Goal: Information Seeking & Learning: Learn about a topic

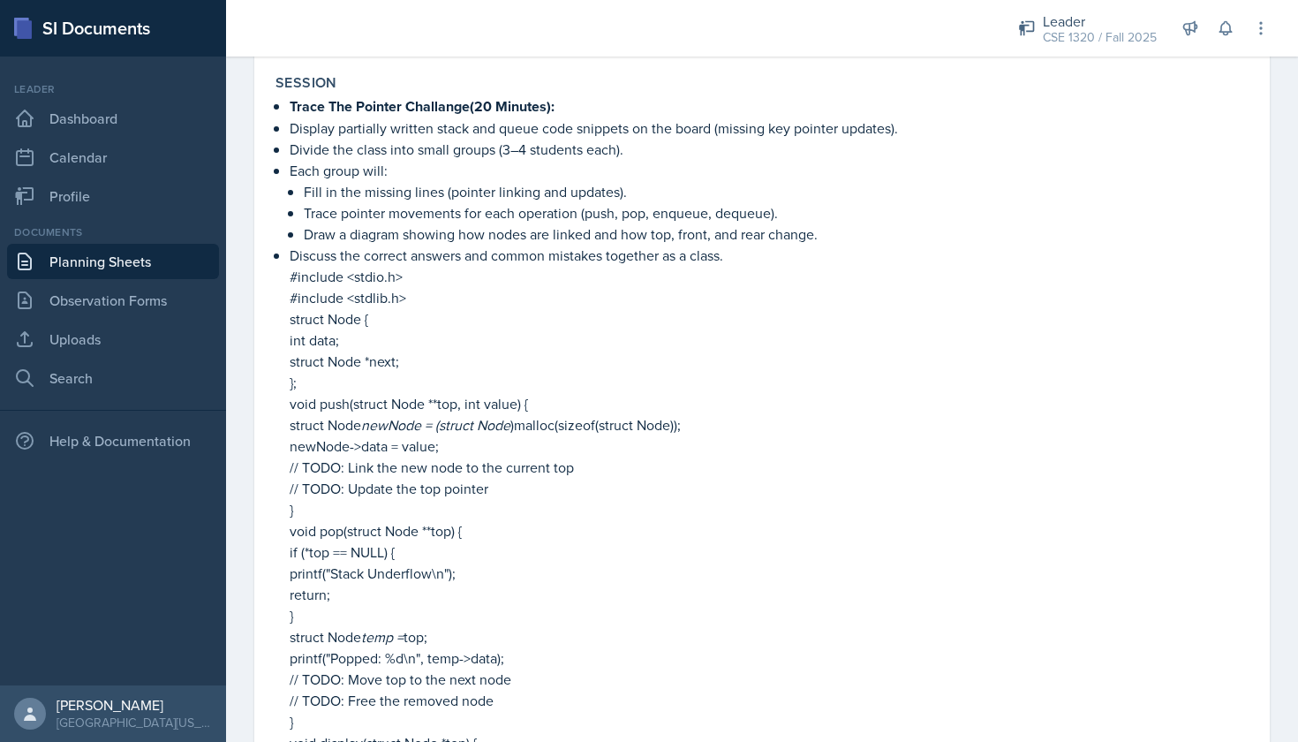
scroll to position [1789, 0]
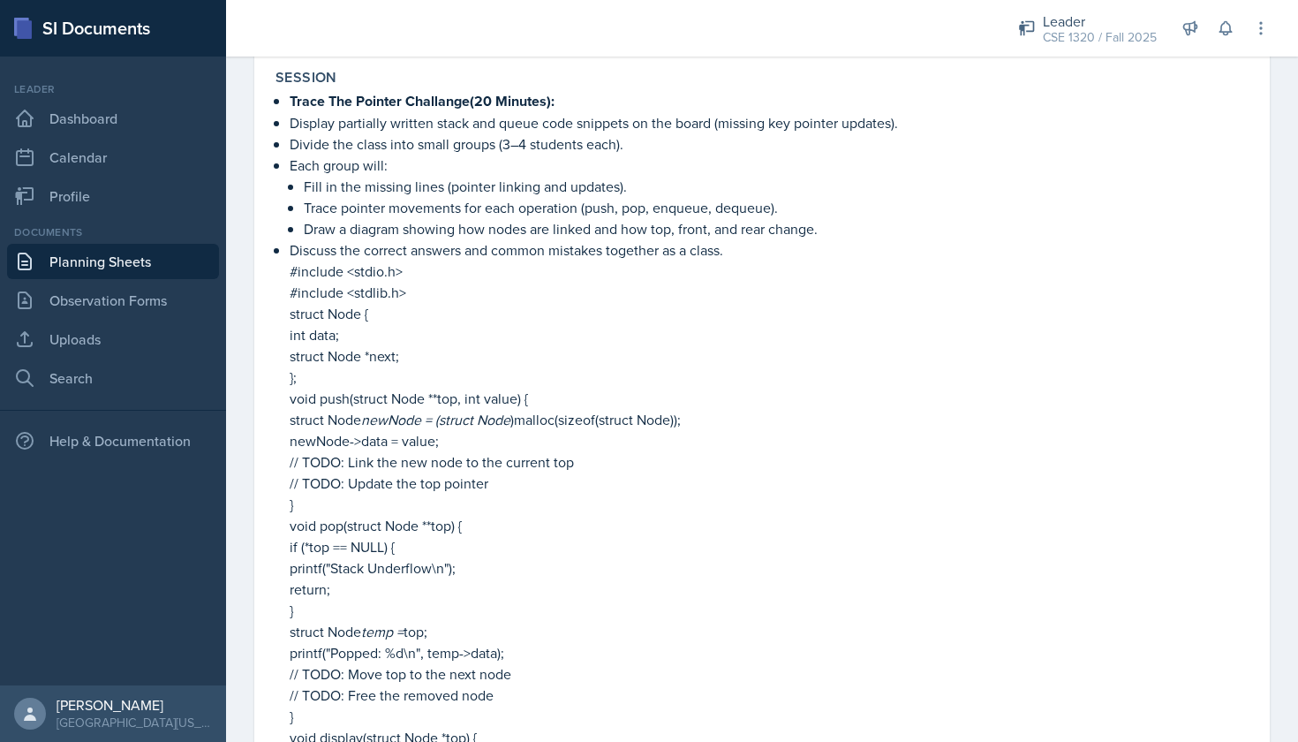
drag, startPoint x: 286, startPoint y: 268, endPoint x: 501, endPoint y: 576, distance: 375.4
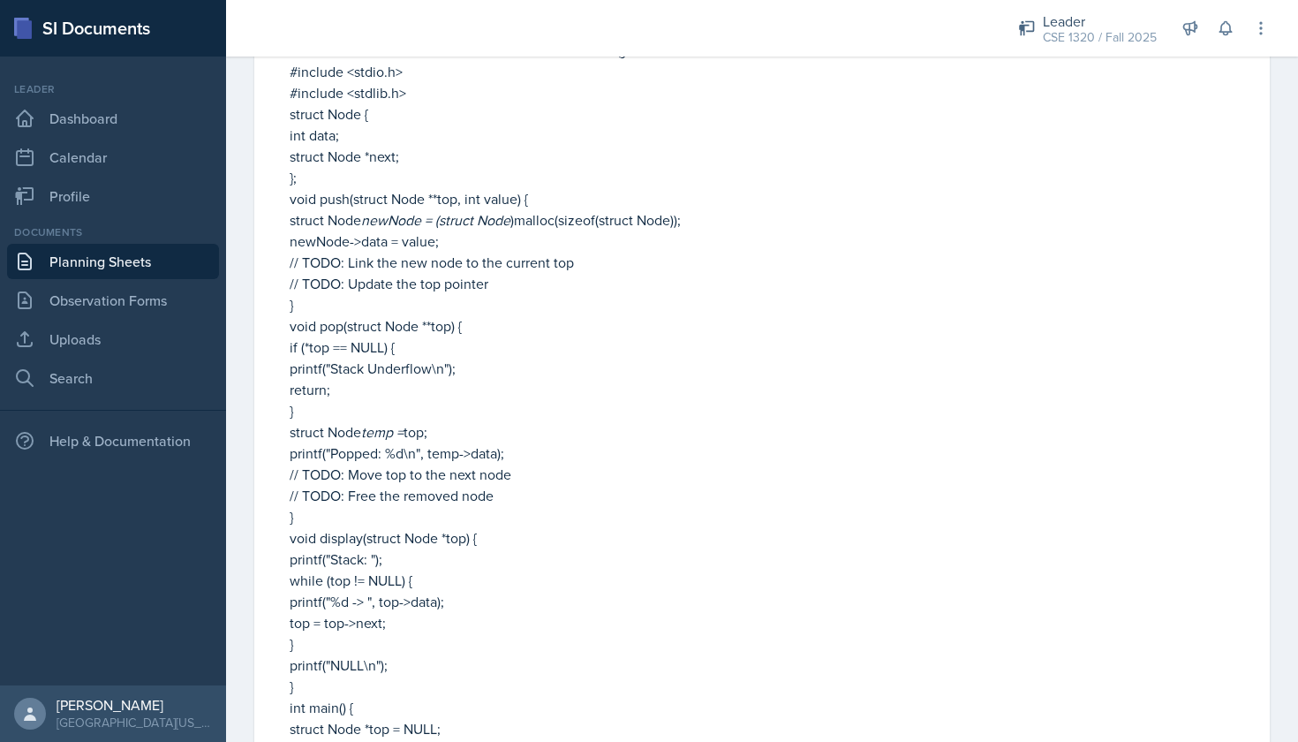
scroll to position [2031, 0]
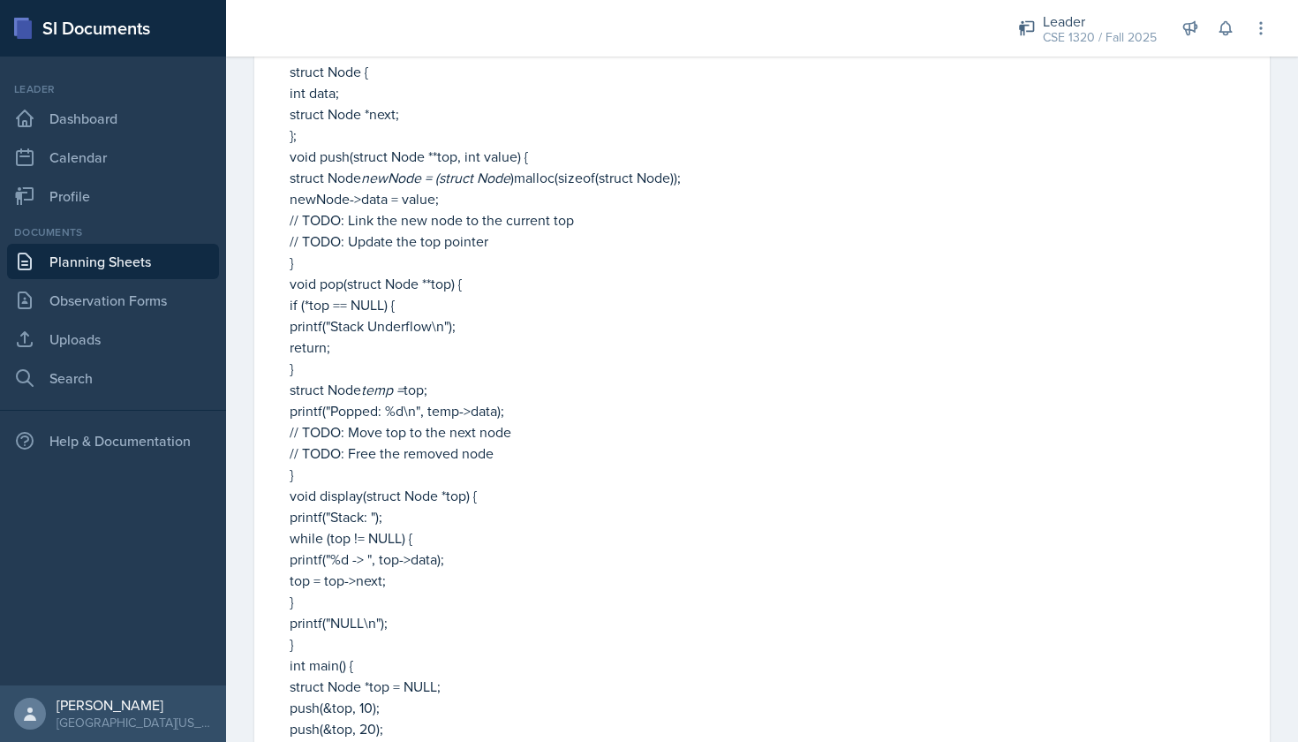
click at [719, 522] on p "printf("Stack: ");" at bounding box center [769, 516] width 959 height 21
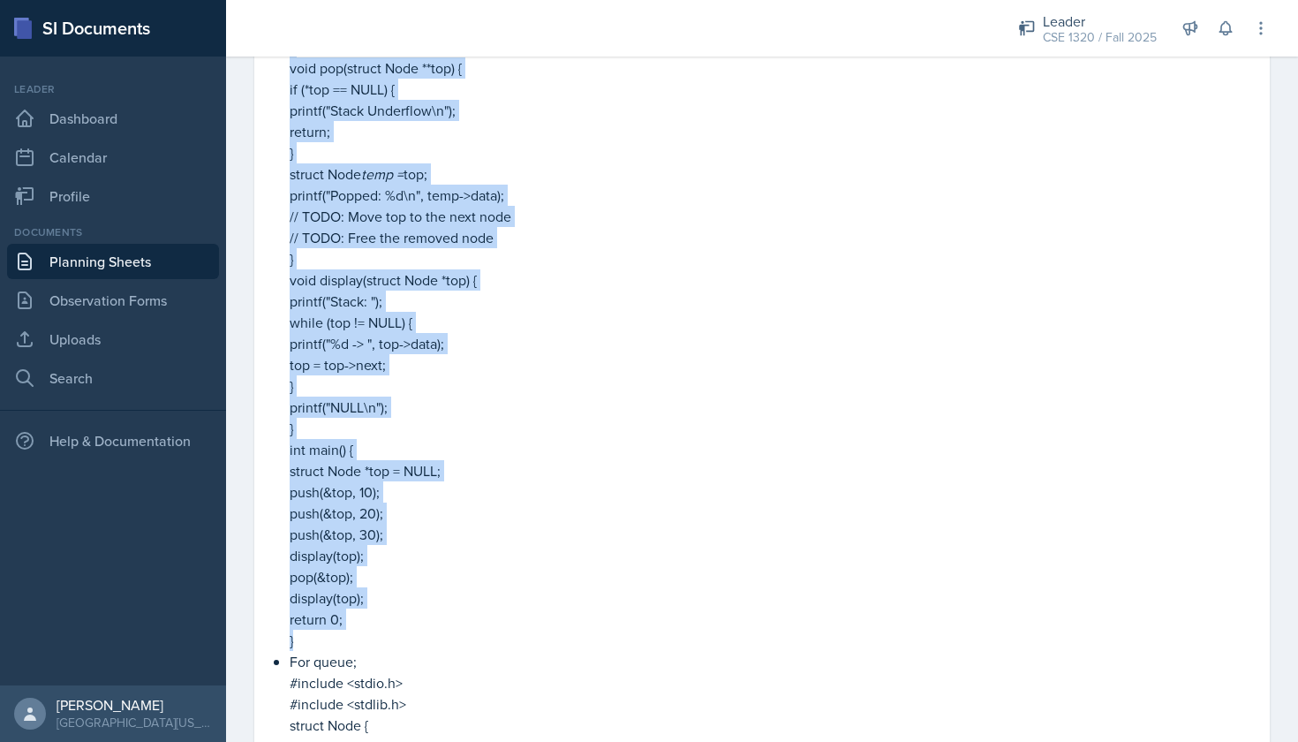
scroll to position [2240, 0]
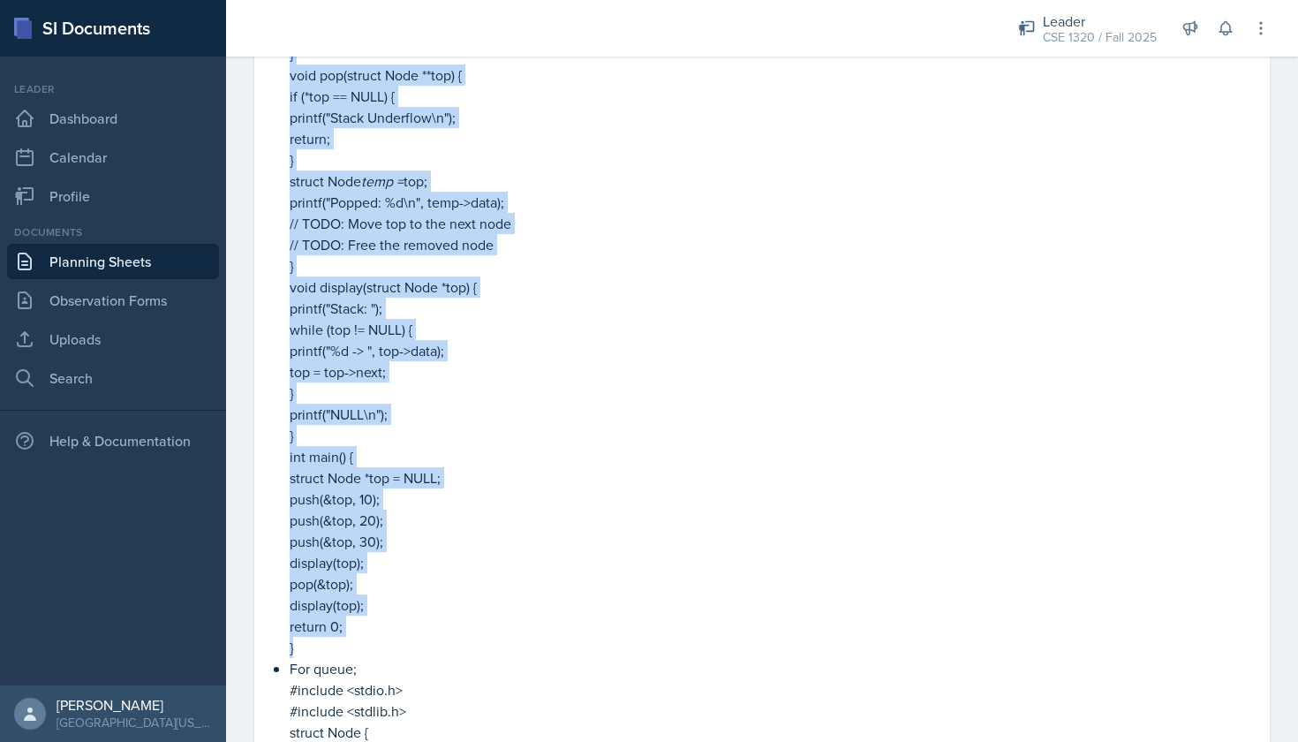
drag, startPoint x: 288, startPoint y: 123, endPoint x: 548, endPoint y: 646, distance: 584.7
copy li "#include <stdio.h> #include <stdlib.h> struct Node { int data; struct Node *nex…"
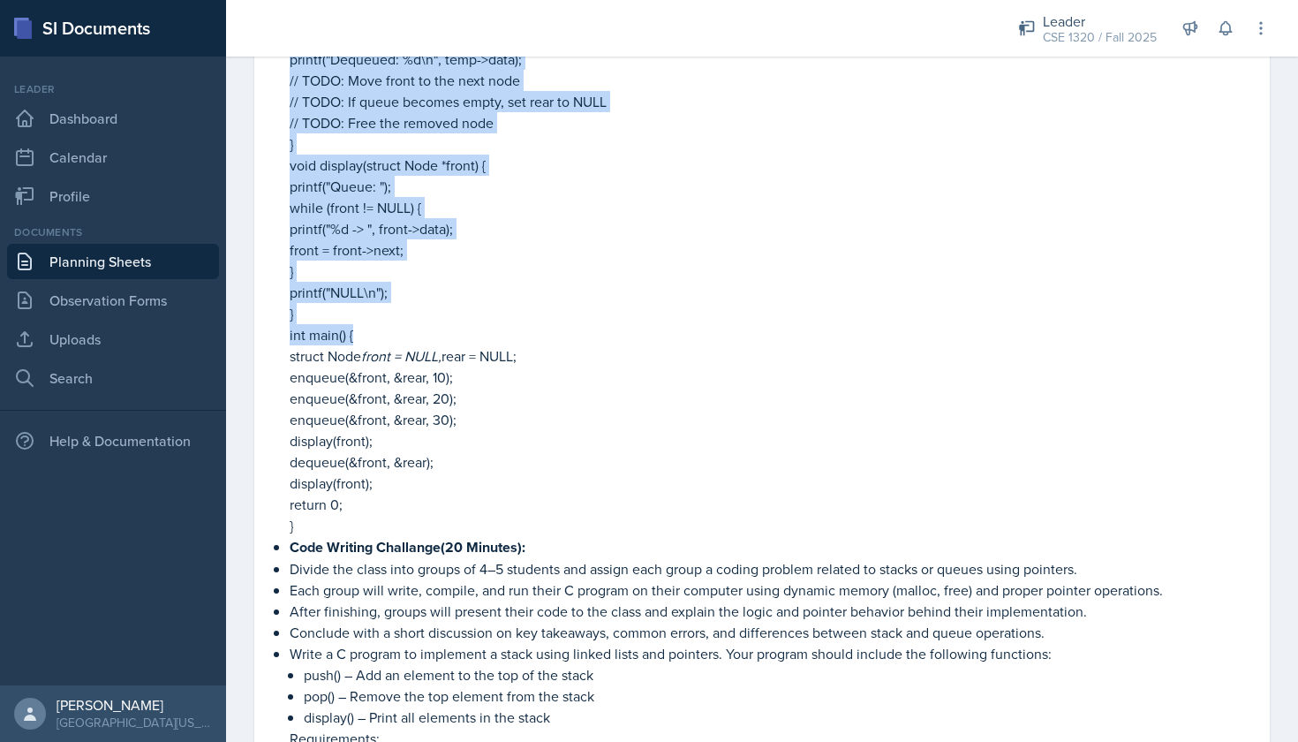
scroll to position [3369, 0]
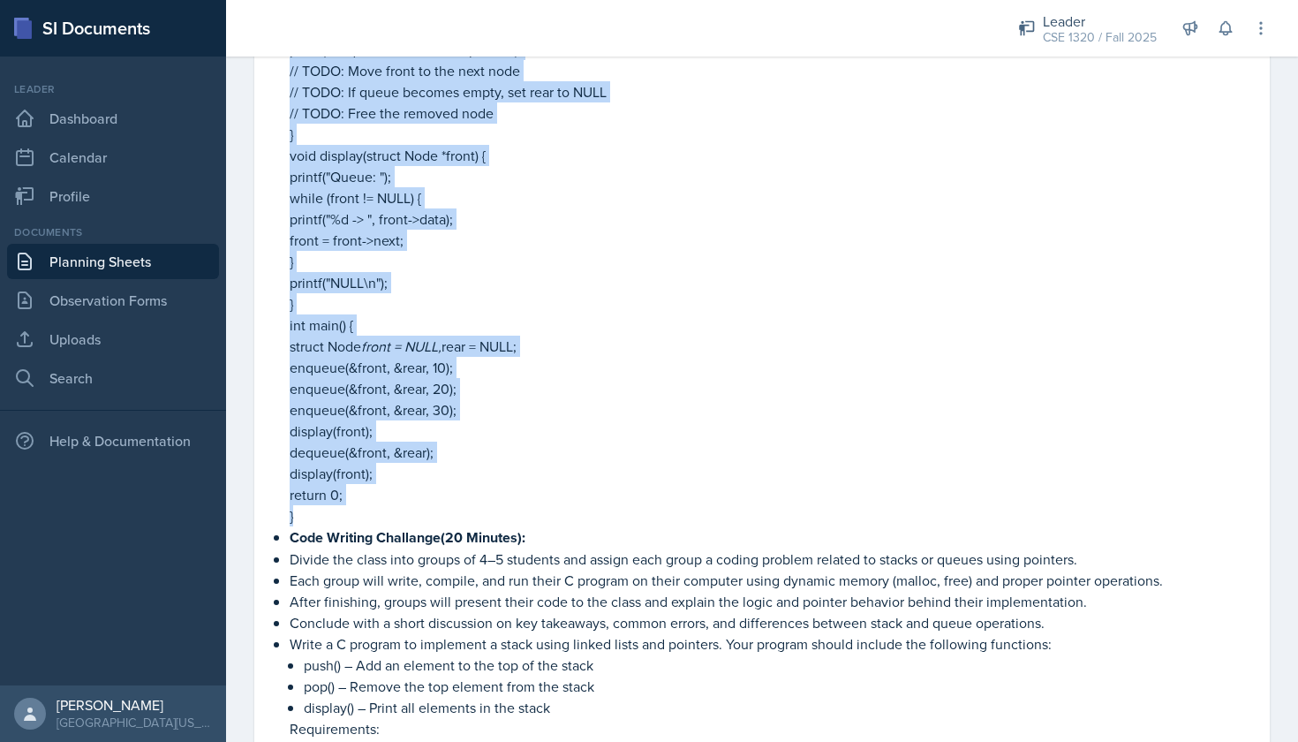
drag, startPoint x: 287, startPoint y: 139, endPoint x: 436, endPoint y: 516, distance: 405.4
copy li "#include <stdio.h> #include <stdlib.h> struct Node { int data; struct Node *nex…"
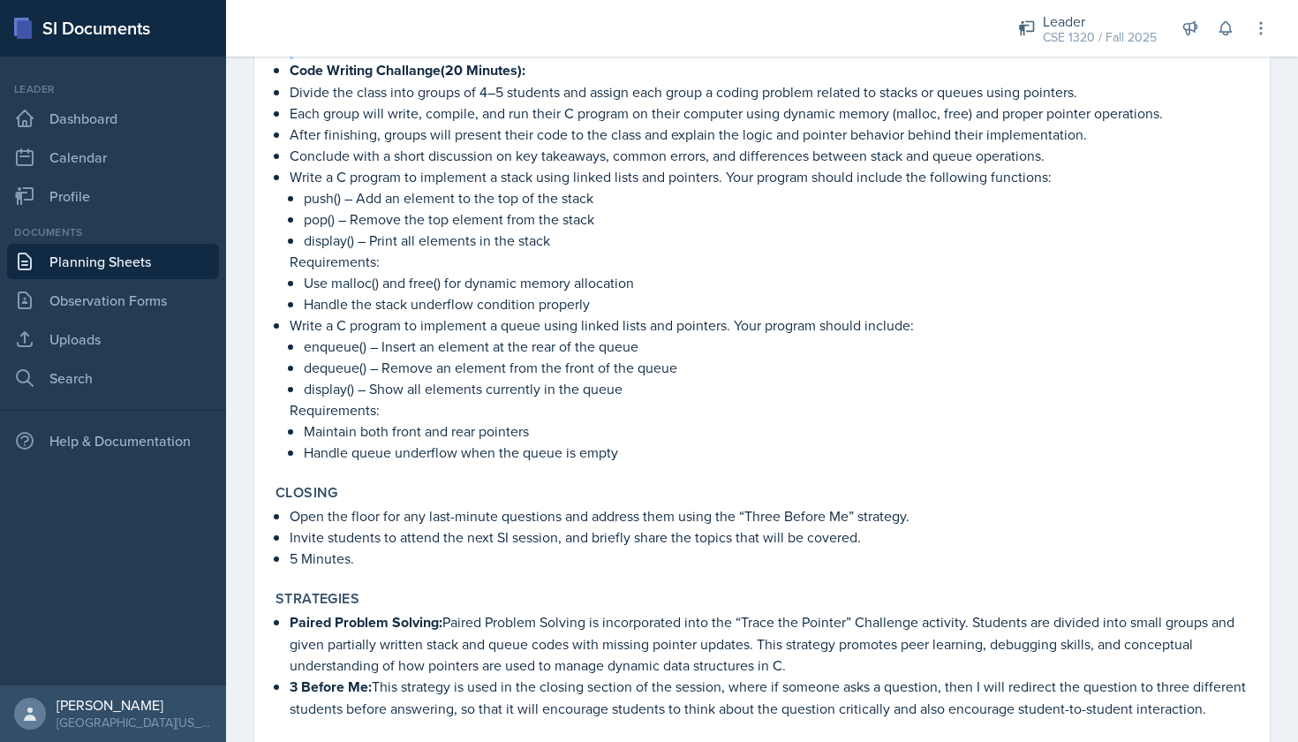
scroll to position [3851, 0]
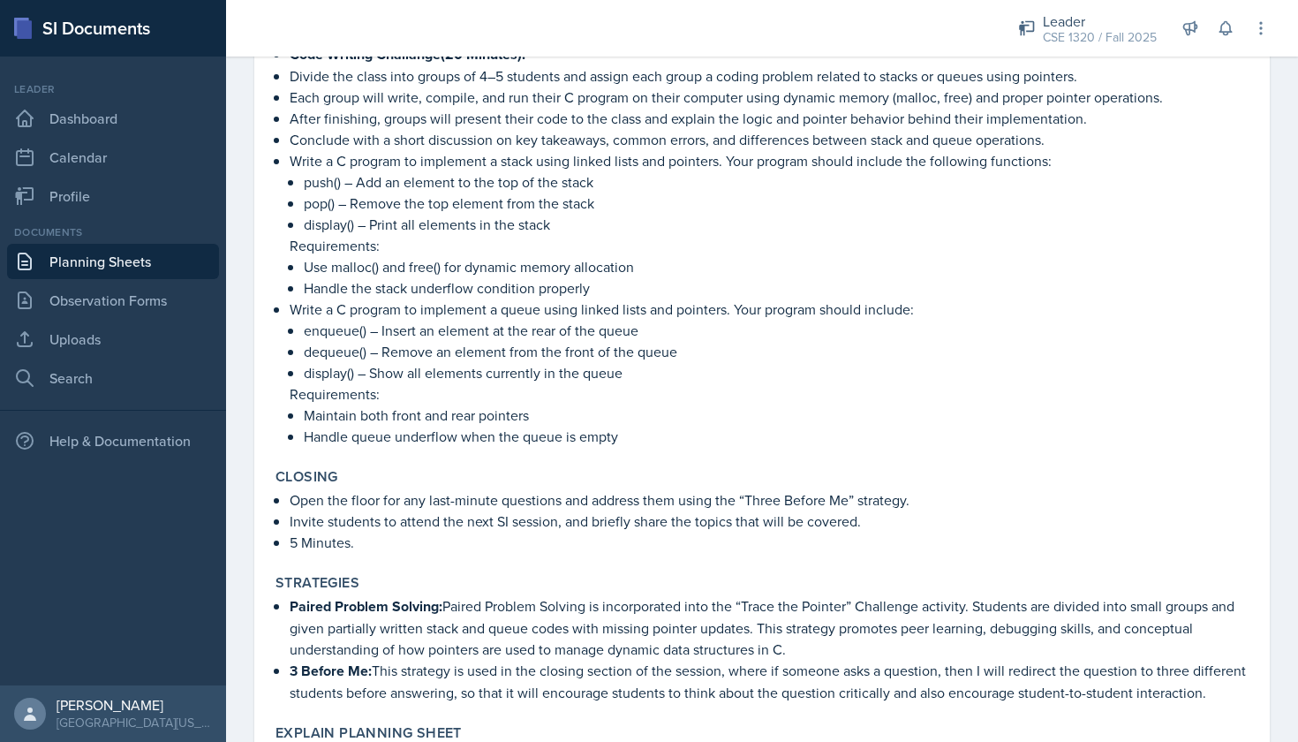
click at [959, 414] on p "Maintain both front and rear pointers" at bounding box center [776, 414] width 945 height 21
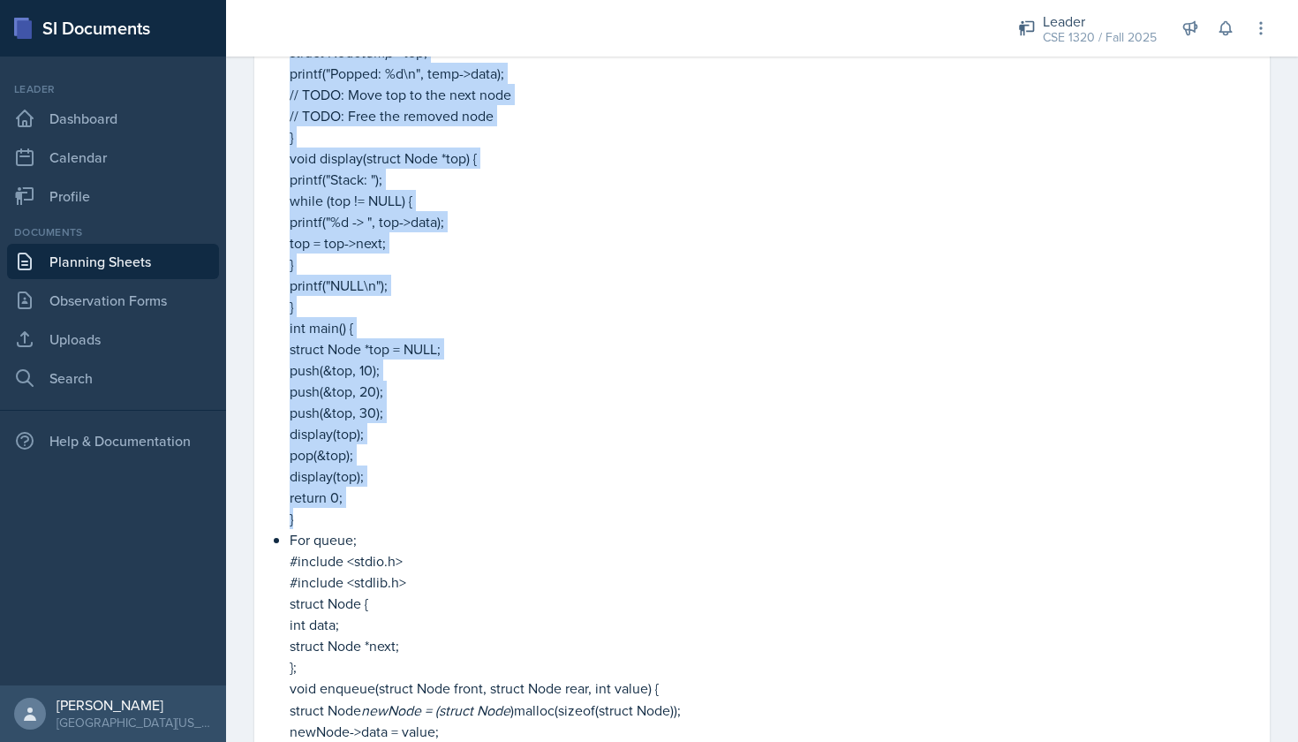
scroll to position [2367, 0]
drag, startPoint x: 287, startPoint y: 204, endPoint x: 451, endPoint y: 526, distance: 361.6
click at [451, 526] on div "Trace The Pointer Challange(20 Minutes): Display partially written stack and qu…" at bounding box center [761, 722] width 973 height 2419
copy li "#include <stdio.h> #include <stdlib.h> struct Node { int data; struct Node *nex…"
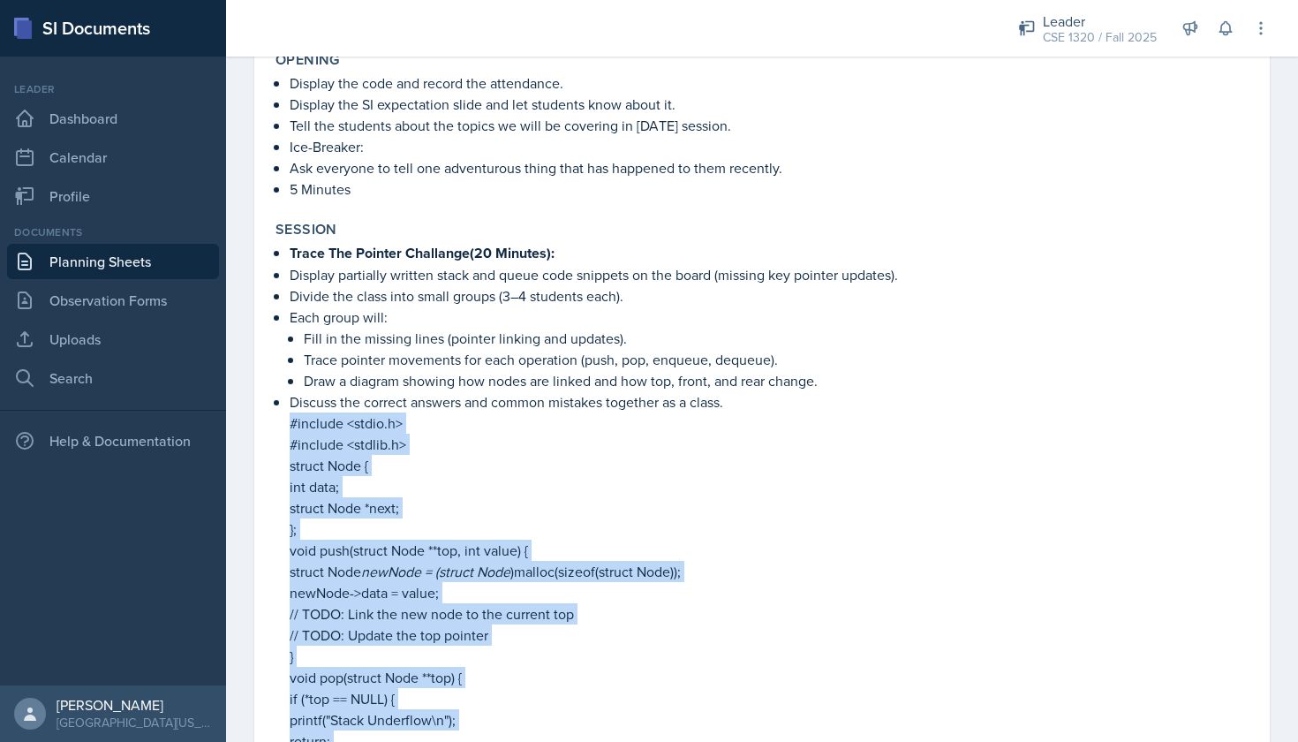
scroll to position [1604, 0]
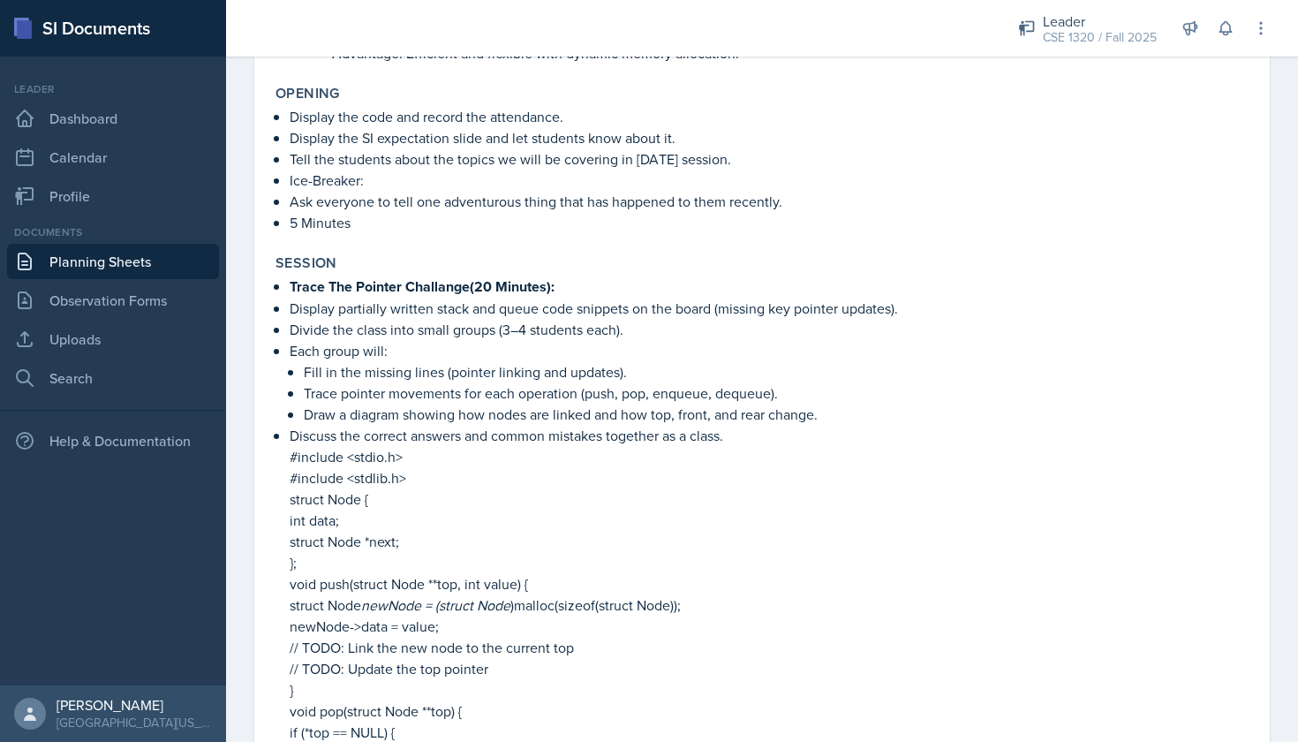
click at [585, 478] on p "#include <stdlib.h>" at bounding box center [769, 477] width 959 height 21
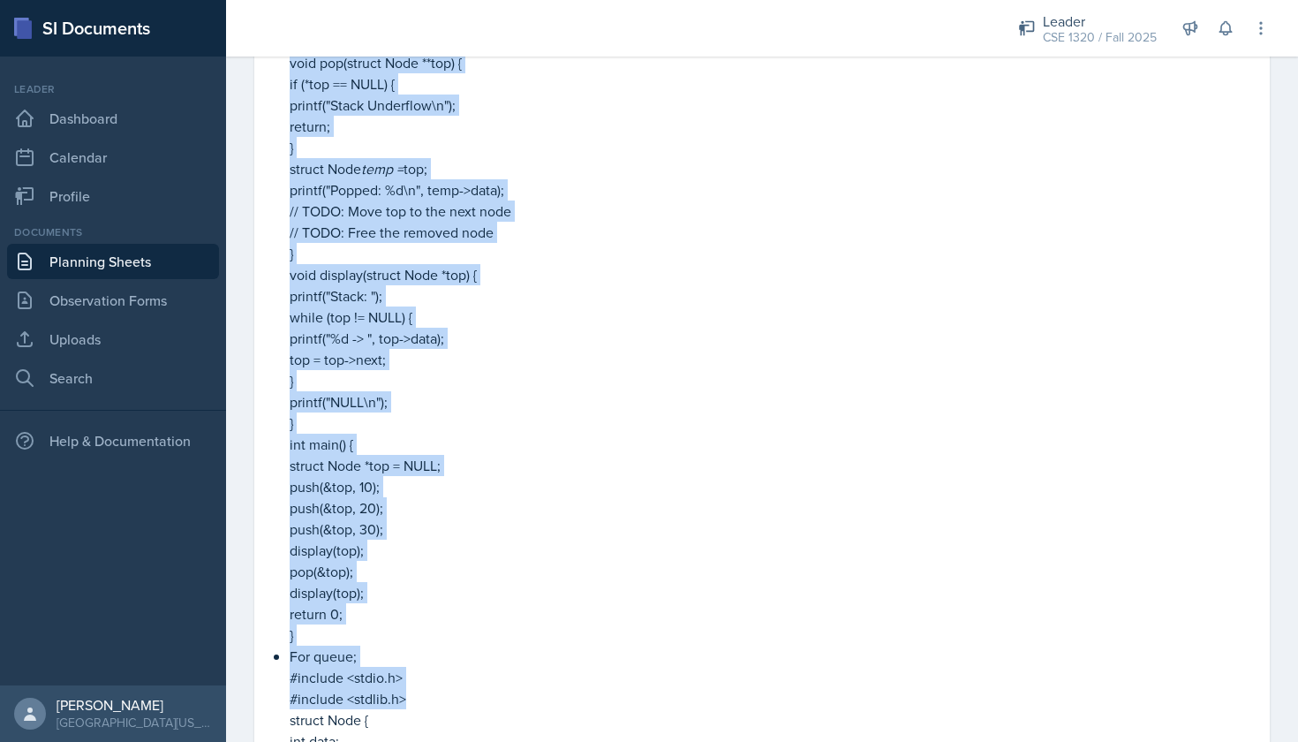
scroll to position [2250, 0]
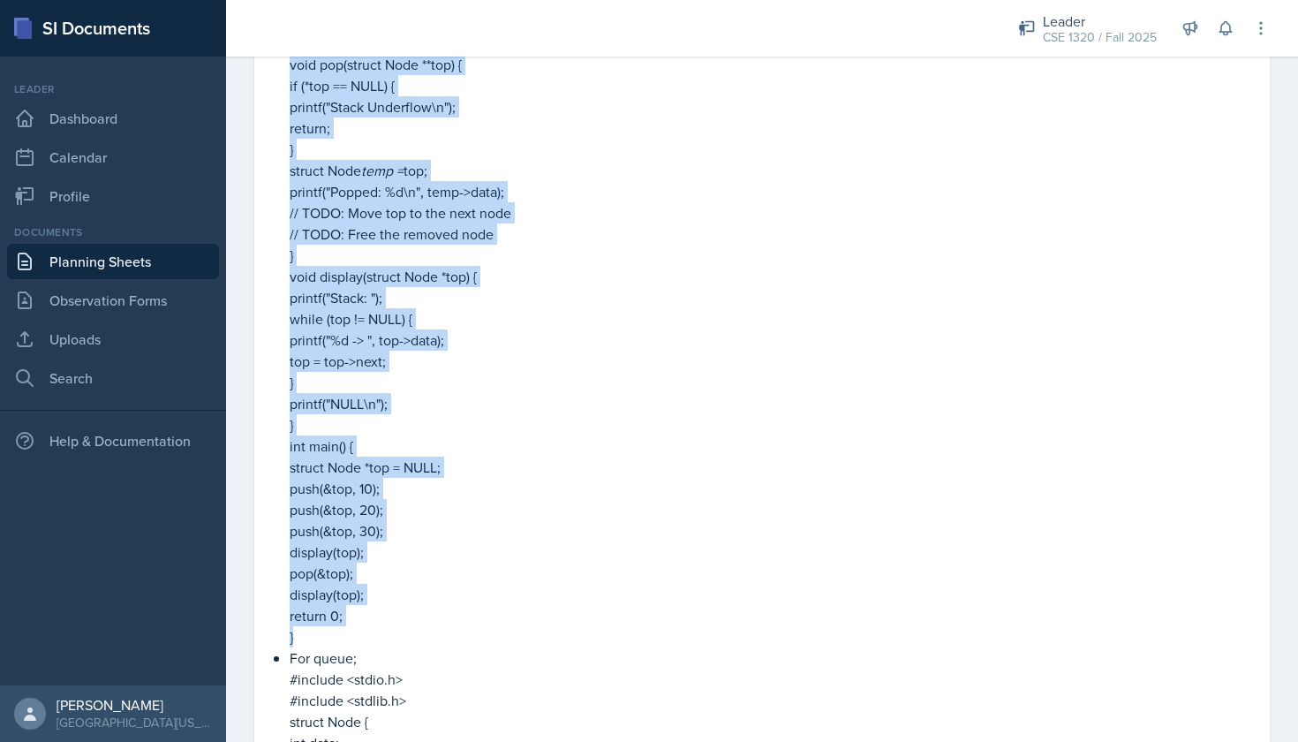
drag, startPoint x: 289, startPoint y: 455, endPoint x: 487, endPoint y: 634, distance: 266.9
copy li "#include <stdio.h> #include <stdlib.h> struct Node { int data; struct Node *nex…"
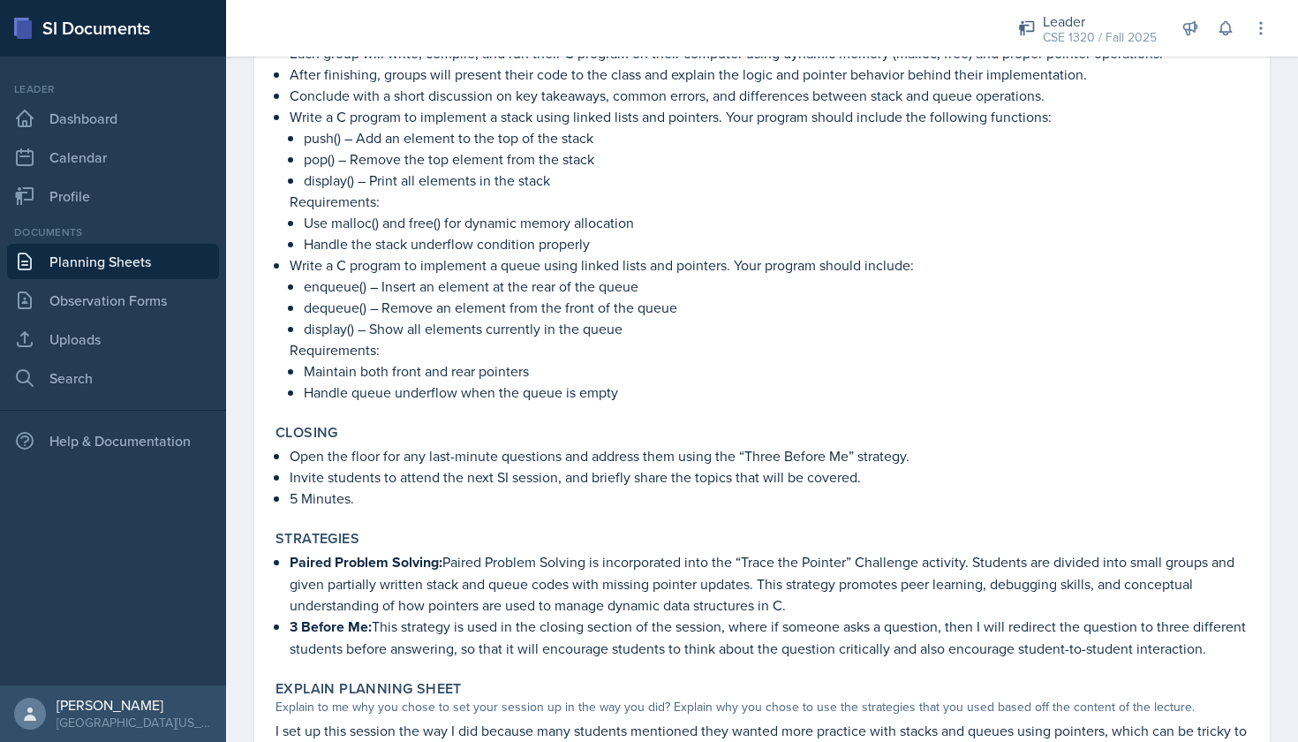
scroll to position [3881, 0]
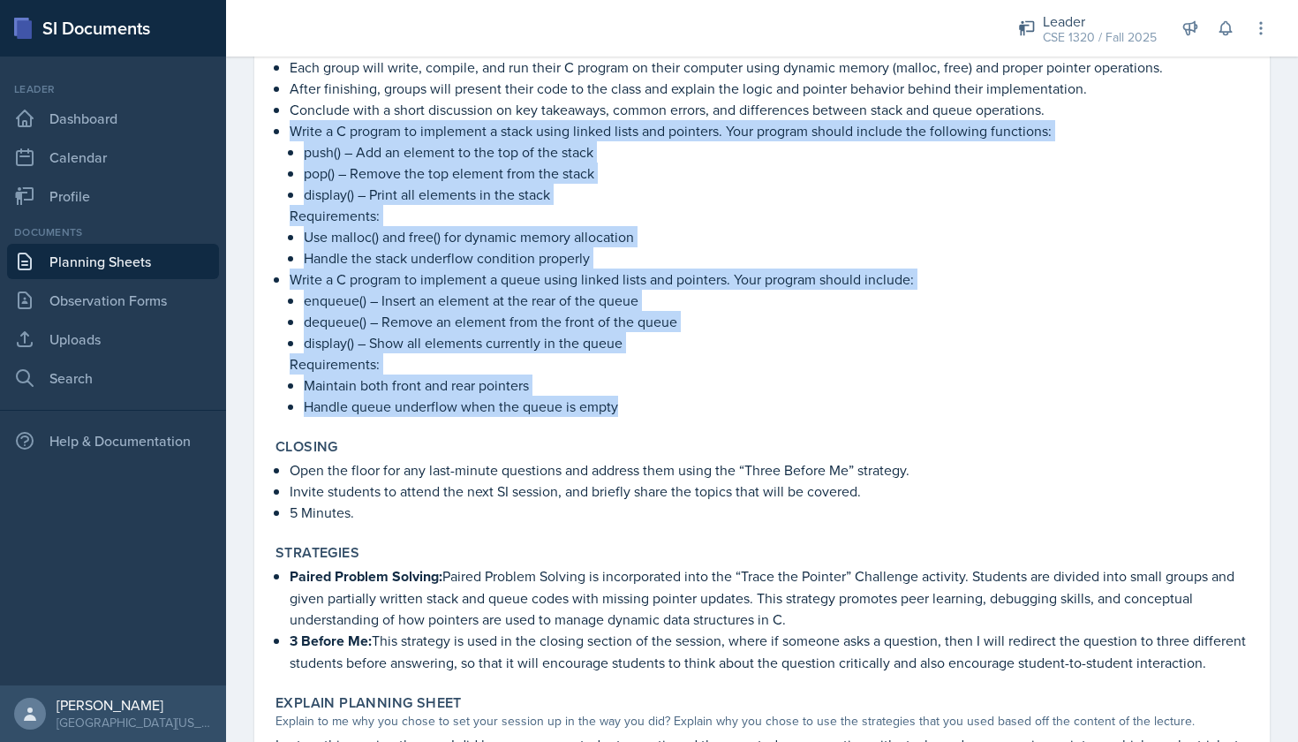
drag, startPoint x: 290, startPoint y: 134, endPoint x: 622, endPoint y: 413, distance: 434.2
copy ul "Write a C program to implement a stack using linked lists and pointers. Your pr…"
click at [718, 407] on p "Handle queue underflow when the queue is empty" at bounding box center [776, 405] width 945 height 21
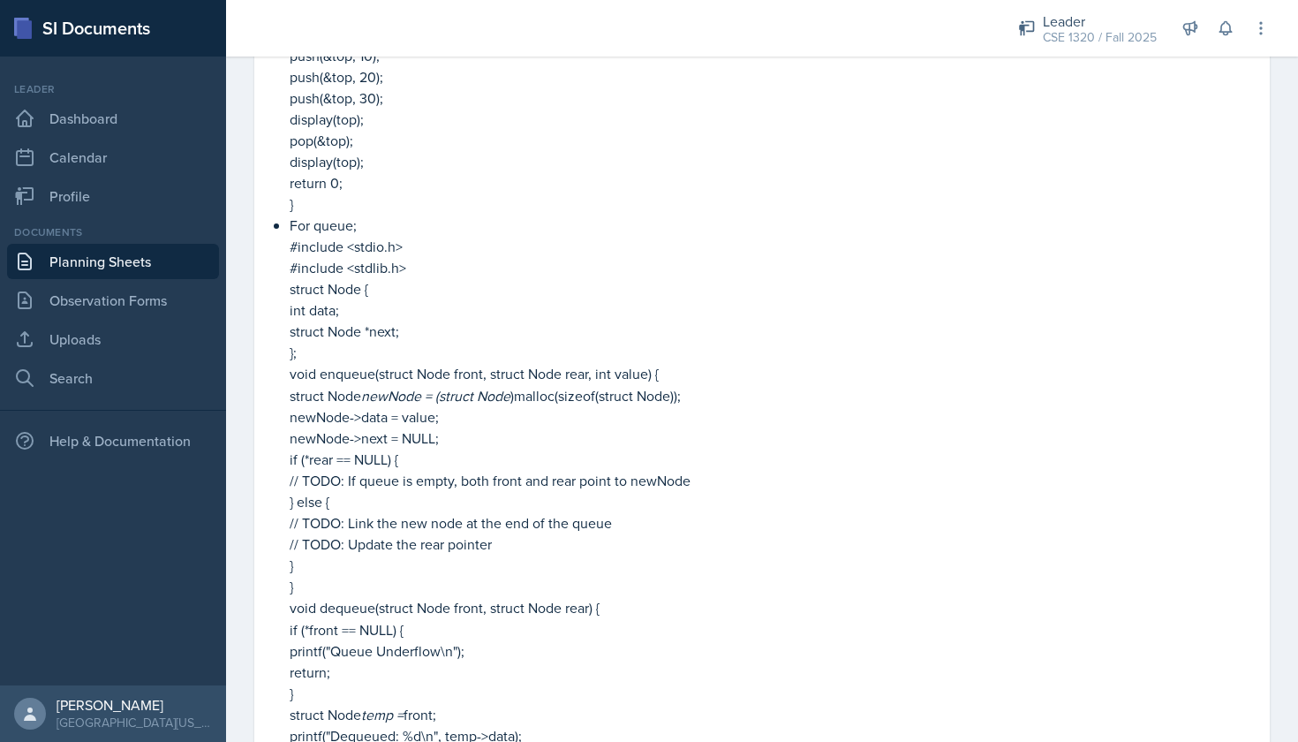
scroll to position [1921, 0]
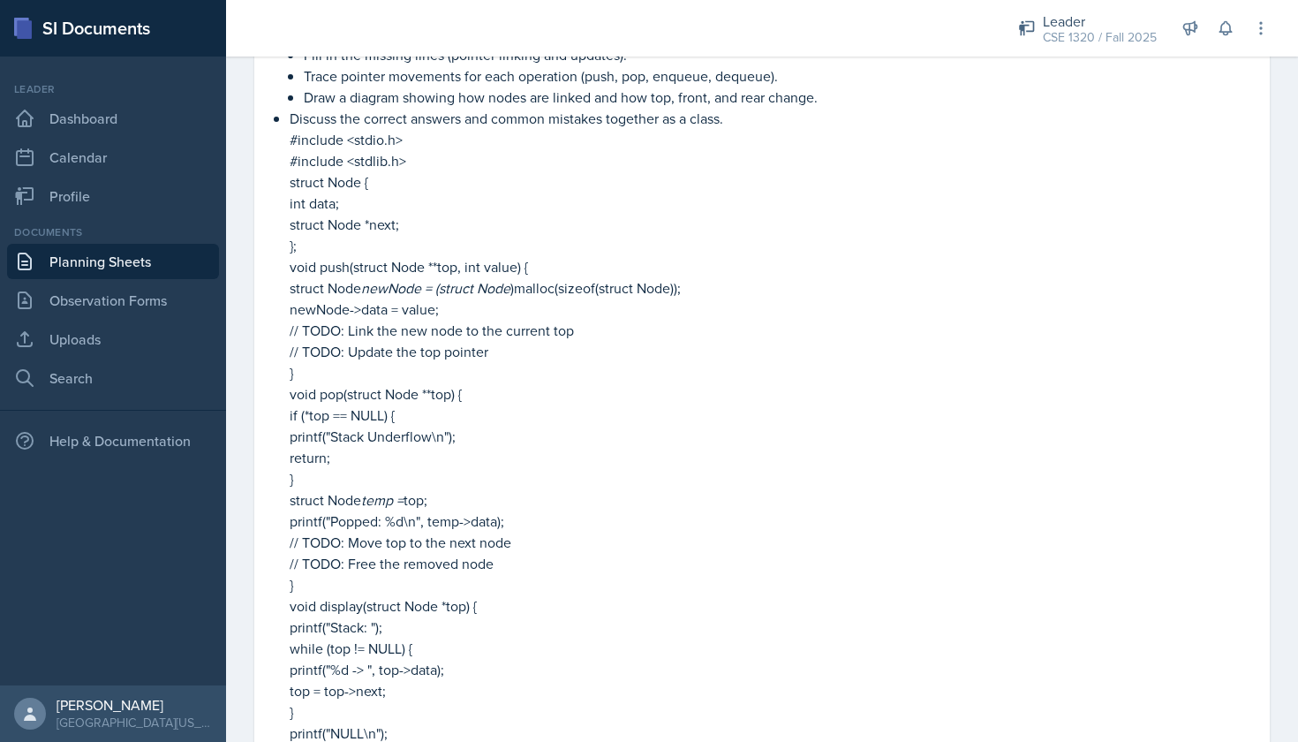
click at [150, 266] on link "Planning Sheets" at bounding box center [113, 261] width 212 height 35
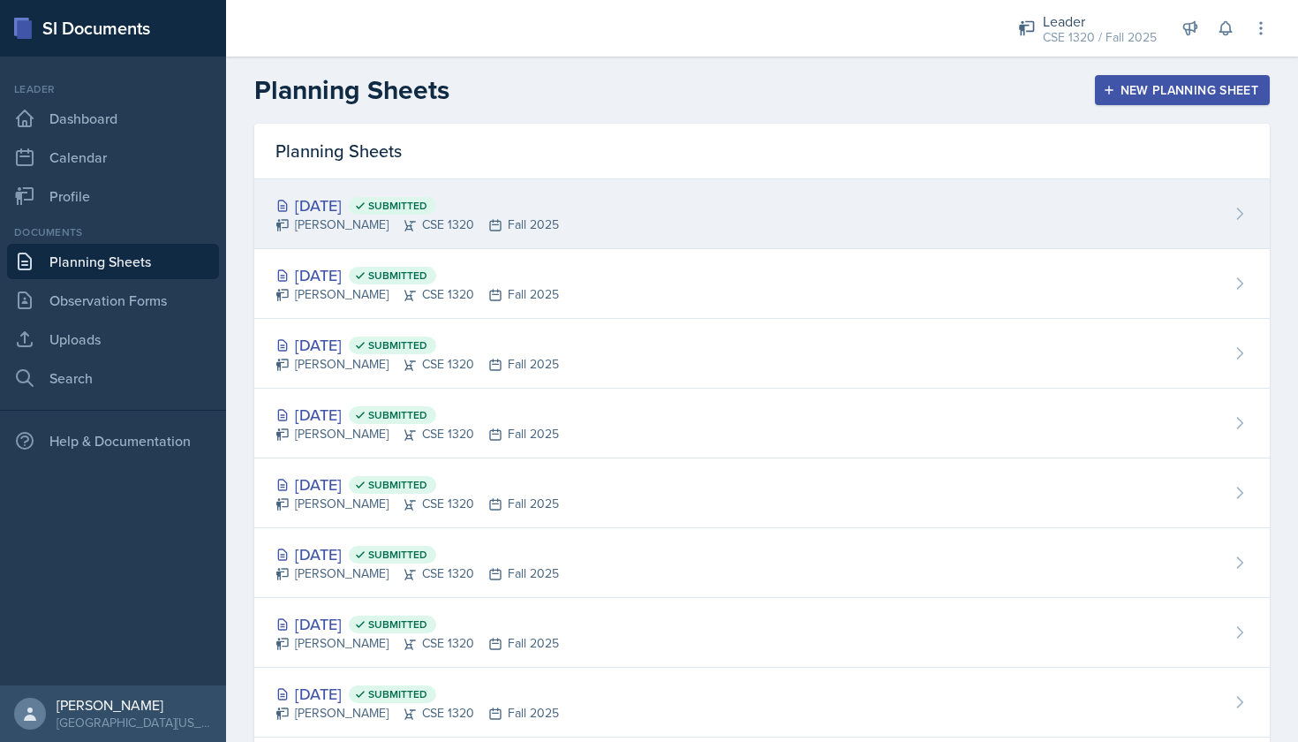
click at [594, 230] on div "[DATE] Submitted [PERSON_NAME] CSE 1320 Fall 2025" at bounding box center [761, 214] width 1015 height 70
